Goal: Find specific page/section: Find specific page/section

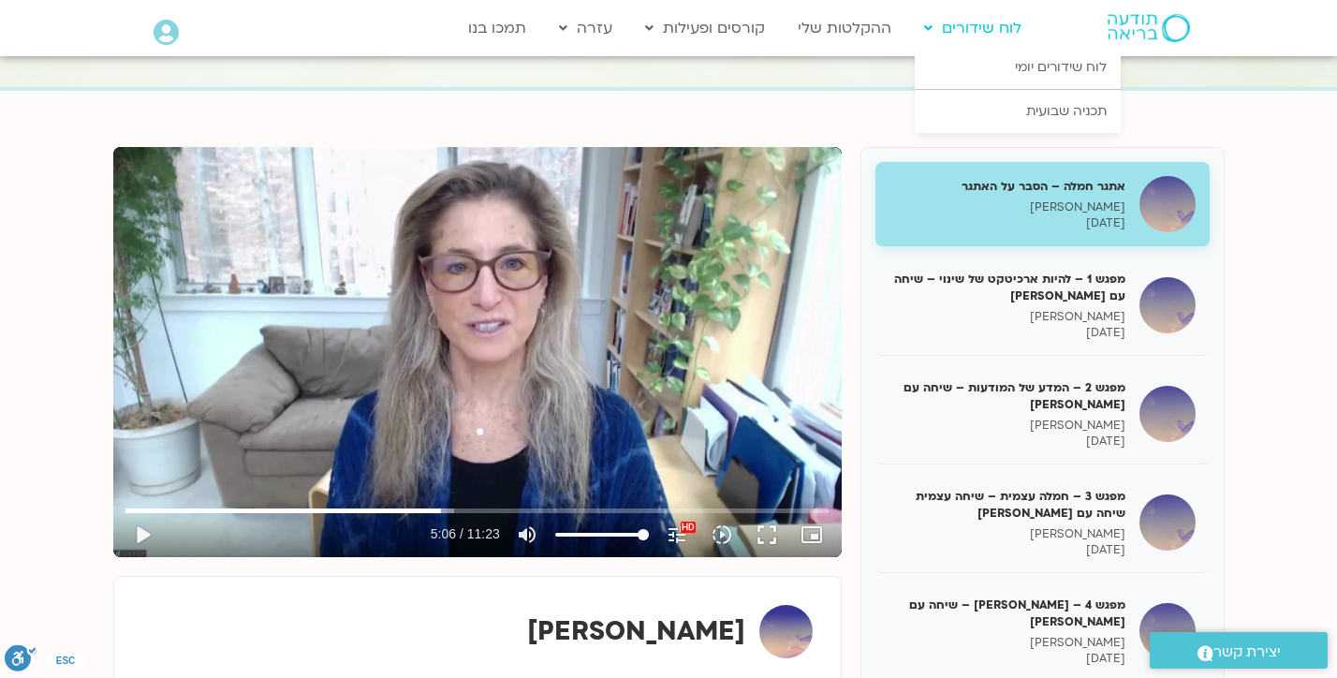
click at [954, 20] on link "לוח שידורים" at bounding box center [973, 28] width 116 height 36
click at [1047, 66] on link "לוח שידורים יומי" at bounding box center [1018, 67] width 206 height 43
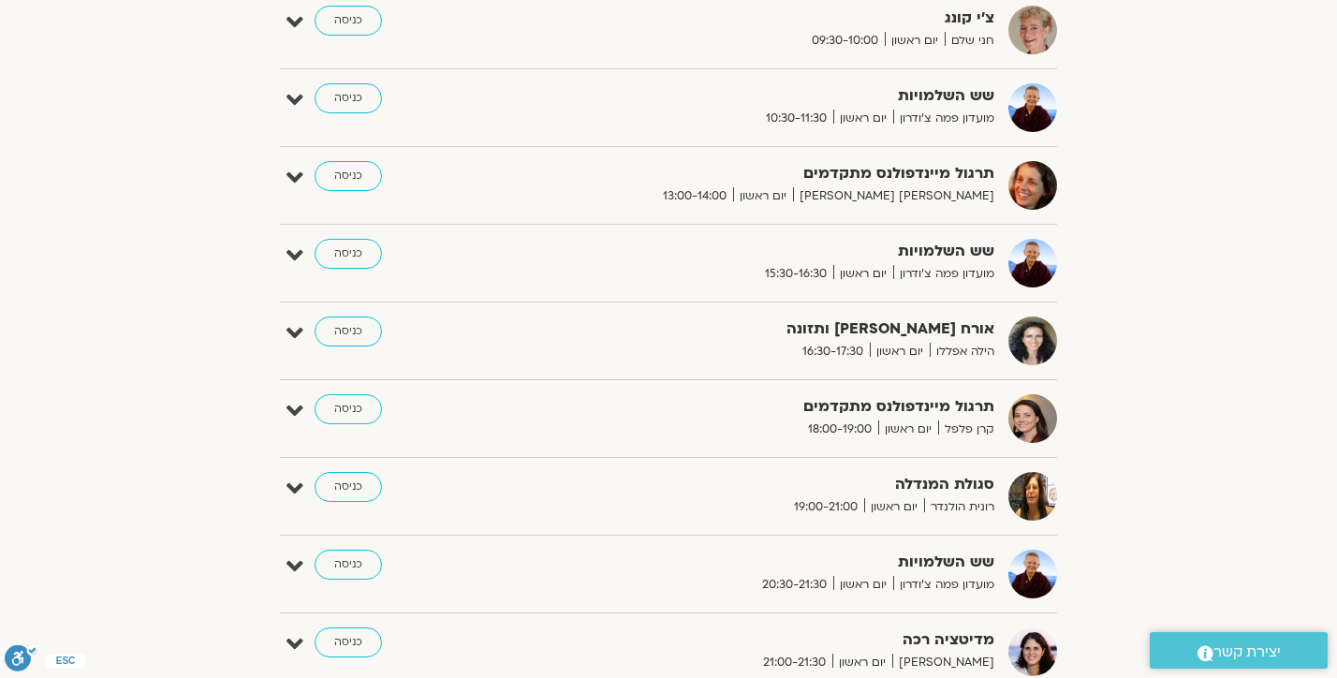
scroll to position [1143, 0]
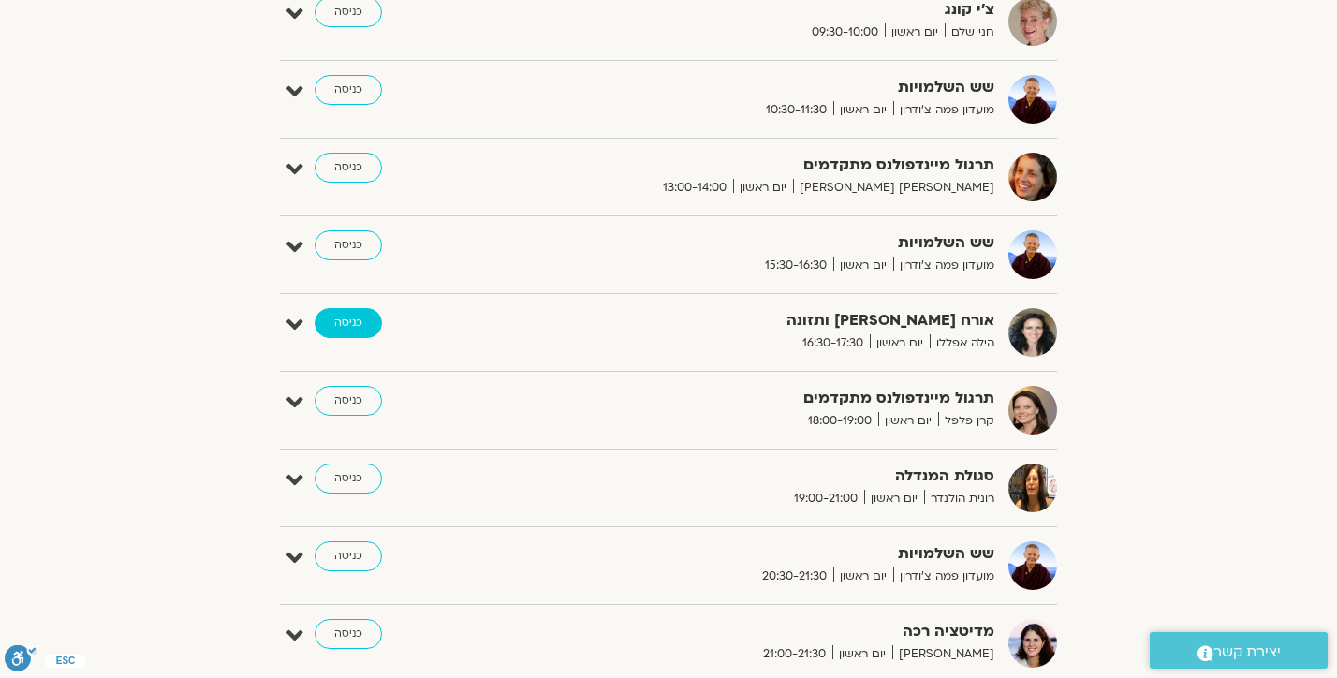
click at [347, 324] on link "כניסה" at bounding box center [348, 323] width 67 height 30
